Goal: Information Seeking & Learning: Learn about a topic

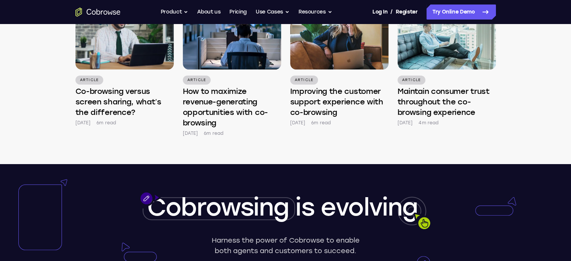
scroll to position [3570, 0]
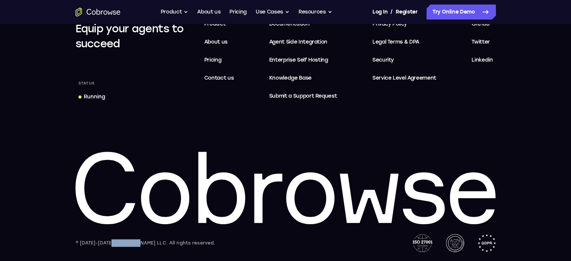
drag, startPoint x: 107, startPoint y: 243, endPoint x: 136, endPoint y: 247, distance: 29.2
click at [136, 247] on div "© [DATE]-[DATE], [DOMAIN_NAME] LLC. All rights reserved." at bounding box center [146, 243] width 140 height 8
copy div "[DOMAIN_NAME]"
click at [183, 10] on button "Product" at bounding box center [175, 12] width 28 height 15
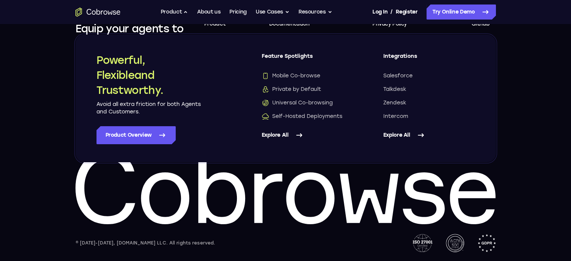
click at [29, 118] on footer "Equip your agents to succeed Status Running Features Product About us Pricing C…" at bounding box center [285, 114] width 571 height 294
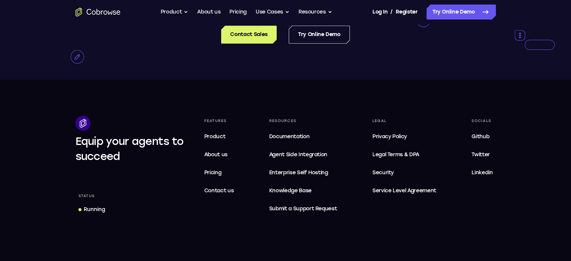
scroll to position [3457, 0]
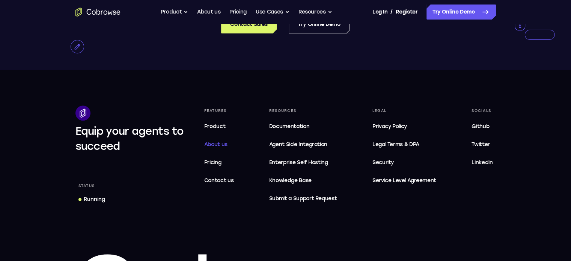
click at [212, 148] on span "About us" at bounding box center [215, 144] width 23 height 6
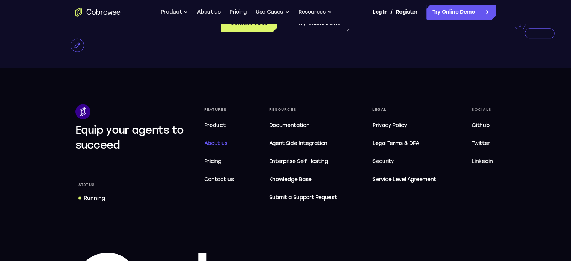
scroll to position [1422, 0]
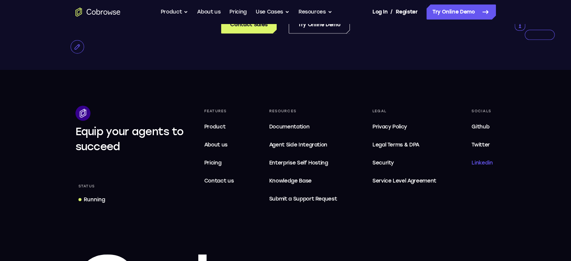
click at [482, 168] on link "Linkedin" at bounding box center [482, 162] width 27 height 15
